Goal: Information Seeking & Learning: Learn about a topic

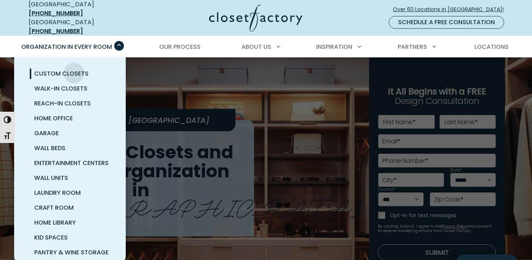
click at [74, 69] on span "Custom Closets" at bounding box center [61, 73] width 54 height 9
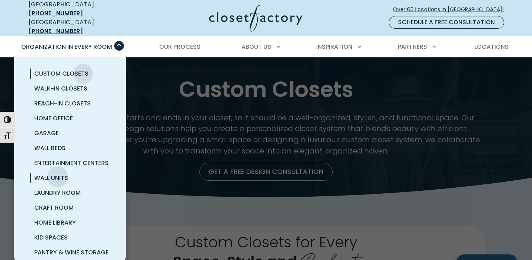
click at [58, 174] on span "Wall Units" at bounding box center [51, 178] width 34 height 9
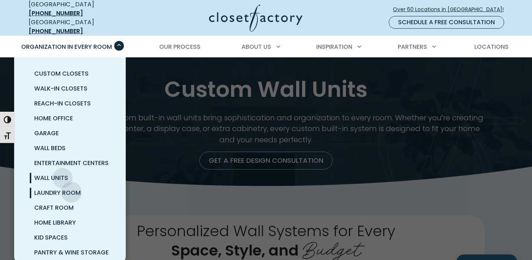
click at [71, 188] on span "Laundry Room" at bounding box center [57, 192] width 47 height 9
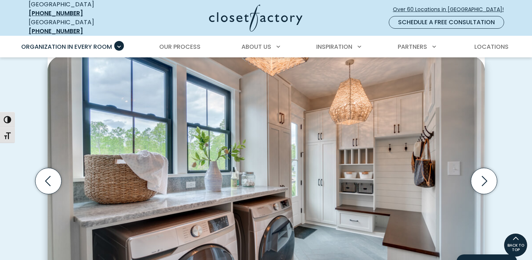
scroll to position [211, 0]
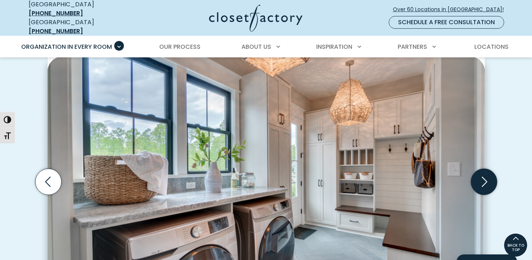
click at [489, 173] on icon "Next slide" at bounding box center [484, 181] width 26 height 26
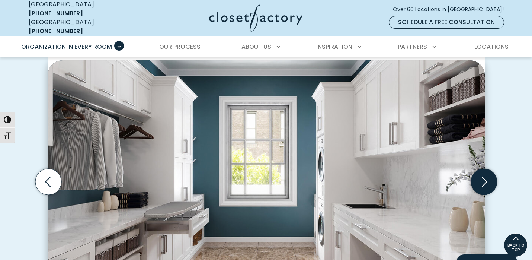
click at [489, 173] on icon "Next slide" at bounding box center [484, 181] width 26 height 26
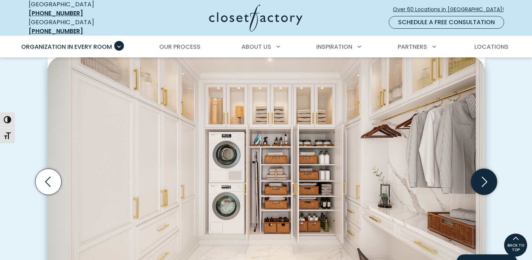
click at [489, 173] on icon "Next slide" at bounding box center [484, 181] width 26 height 26
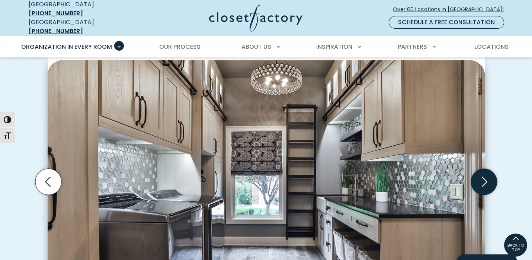
click at [489, 173] on icon "Next slide" at bounding box center [484, 181] width 26 height 26
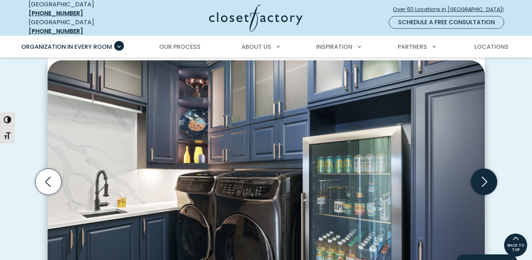
click at [489, 173] on icon "Next slide" at bounding box center [484, 181] width 26 height 26
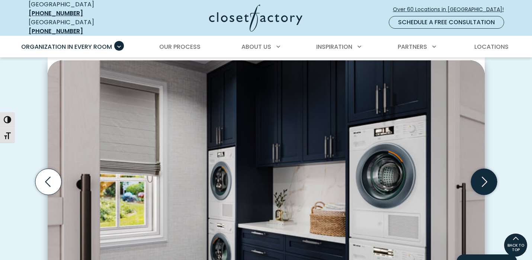
click at [489, 173] on icon "Next slide" at bounding box center [484, 181] width 26 height 26
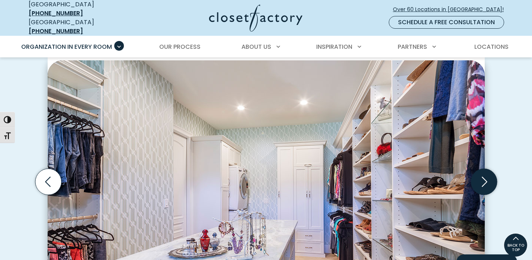
click at [489, 173] on icon "Next slide" at bounding box center [484, 181] width 26 height 26
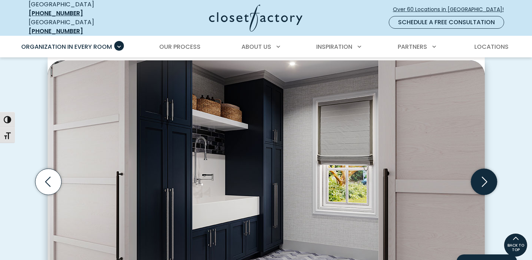
click at [489, 173] on icon "Next slide" at bounding box center [484, 181] width 26 height 26
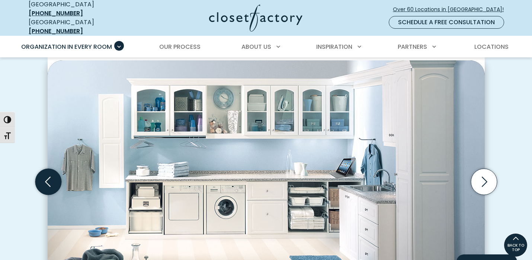
click at [42, 181] on icon "Previous slide" at bounding box center [48, 181] width 26 height 26
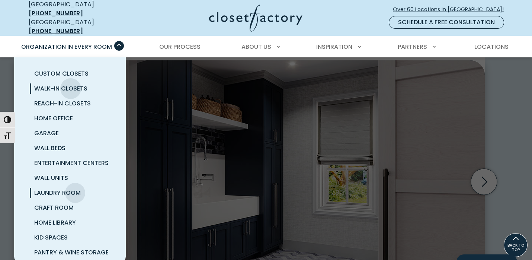
click at [71, 84] on span "Walk-In Closets" at bounding box center [60, 88] width 53 height 9
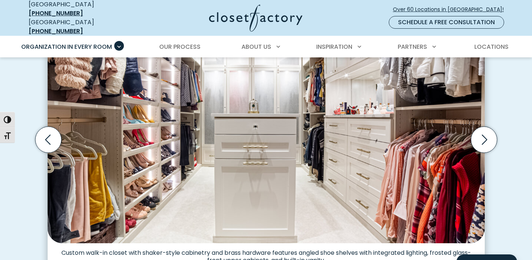
scroll to position [252, 0]
click at [487, 131] on icon "Next slide" at bounding box center [484, 139] width 26 height 26
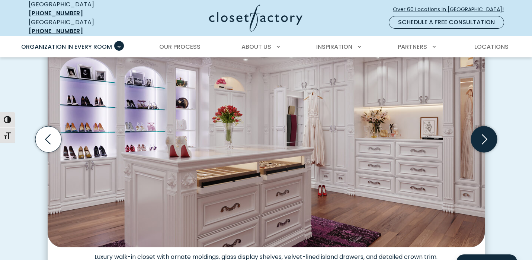
click at [487, 131] on icon "Next slide" at bounding box center [484, 139] width 26 height 26
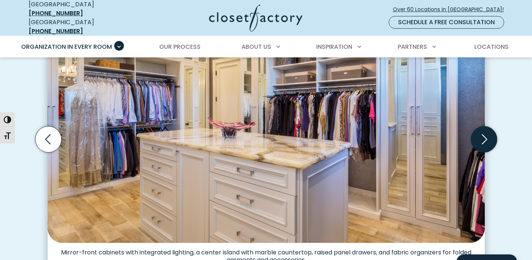
click at [487, 131] on icon "Next slide" at bounding box center [484, 139] width 26 height 26
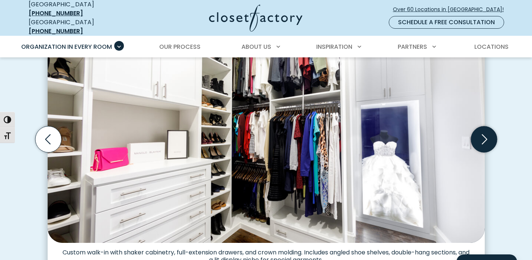
click at [484, 134] on icon "Next slide" at bounding box center [484, 139] width 26 height 26
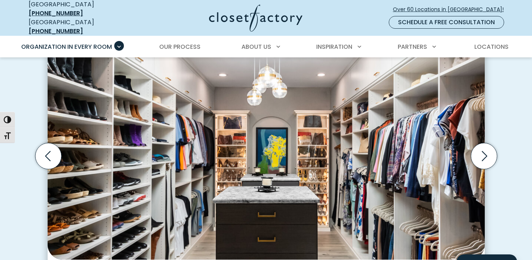
scroll to position [236, 0]
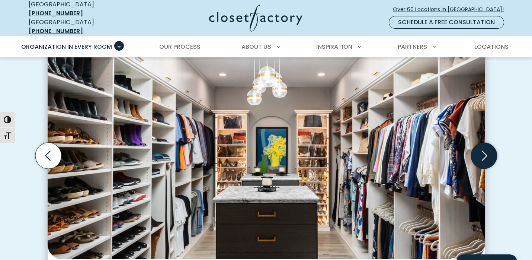
click at [482, 150] on icon "Next slide" at bounding box center [484, 156] width 26 height 26
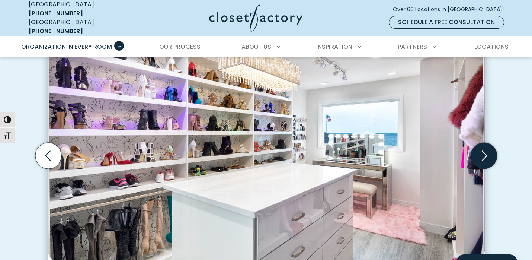
click at [482, 150] on icon "Next slide" at bounding box center [484, 156] width 26 height 26
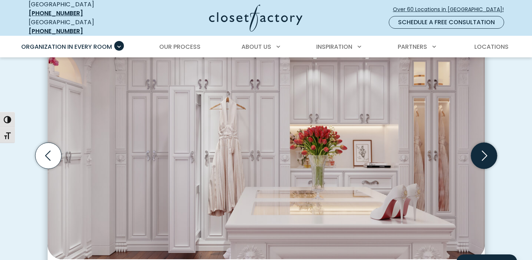
click at [482, 150] on icon "Next slide" at bounding box center [484, 156] width 26 height 26
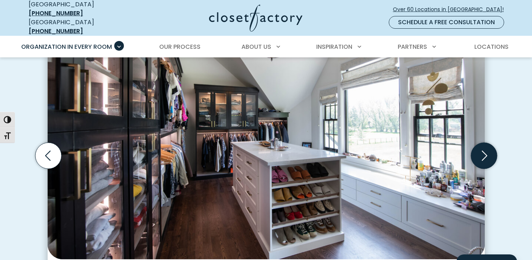
click at [482, 150] on icon "Next slide" at bounding box center [484, 156] width 26 height 26
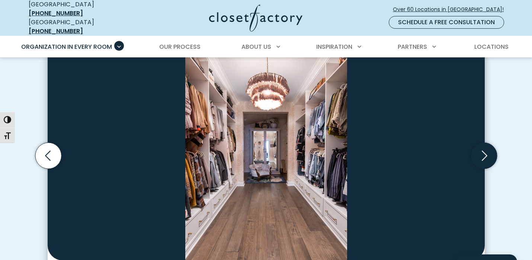
click at [482, 150] on icon "Next slide" at bounding box center [484, 156] width 26 height 26
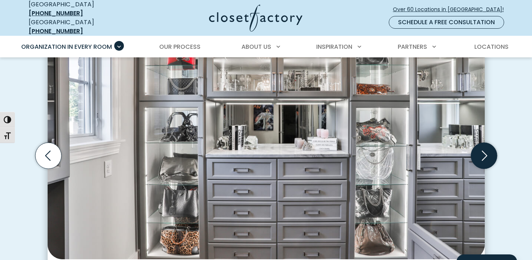
click at [482, 150] on icon "Next slide" at bounding box center [484, 156] width 26 height 26
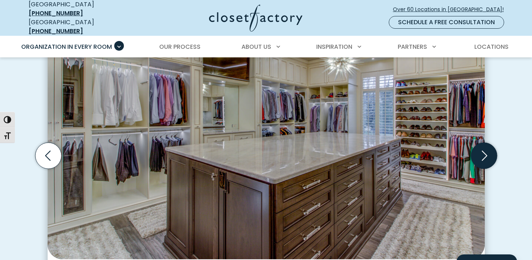
click at [482, 150] on icon "Next slide" at bounding box center [484, 156] width 26 height 26
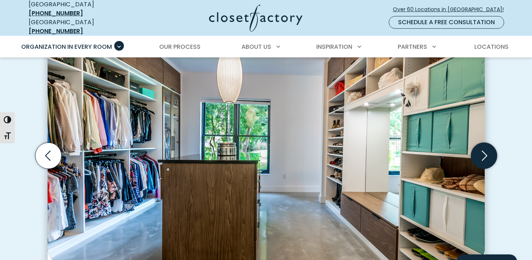
click at [482, 150] on icon "Next slide" at bounding box center [484, 156] width 26 height 26
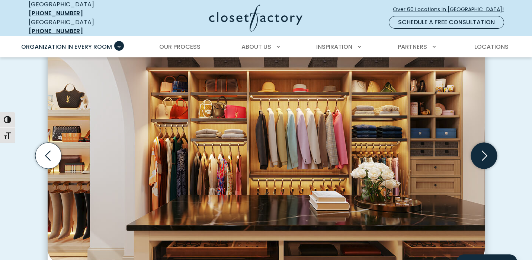
click at [482, 150] on icon "Next slide" at bounding box center [484, 156] width 26 height 26
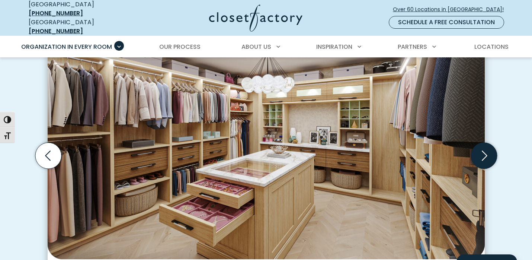
click at [482, 150] on icon "Next slide" at bounding box center [484, 156] width 26 height 26
